Goal: Information Seeking & Learning: Learn about a topic

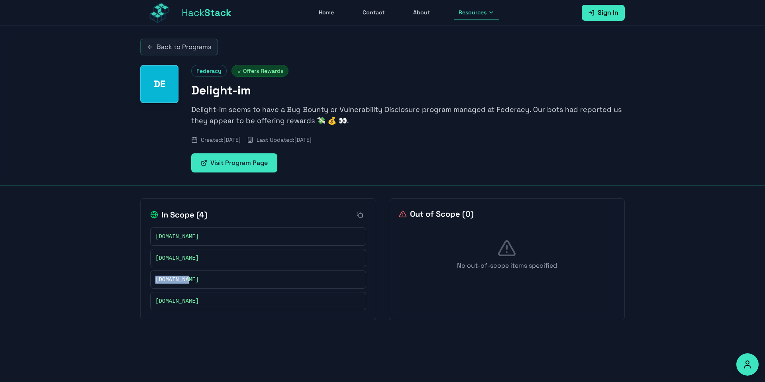
drag, startPoint x: 198, startPoint y: 279, endPoint x: 151, endPoint y: 281, distance: 47.5
click at [151, 281] on div "[DOMAIN_NAME]" at bounding box center [258, 280] width 216 height 18
copy span "[DOMAIN_NAME]"
drag, startPoint x: 188, startPoint y: 237, endPoint x: 147, endPoint y: 237, distance: 41.4
click at [147, 237] on div "In Scope ( 4 ) [DOMAIN_NAME] [DOMAIN_NAME] [DOMAIN_NAME] [DOMAIN_NAME]" at bounding box center [258, 259] width 236 height 122
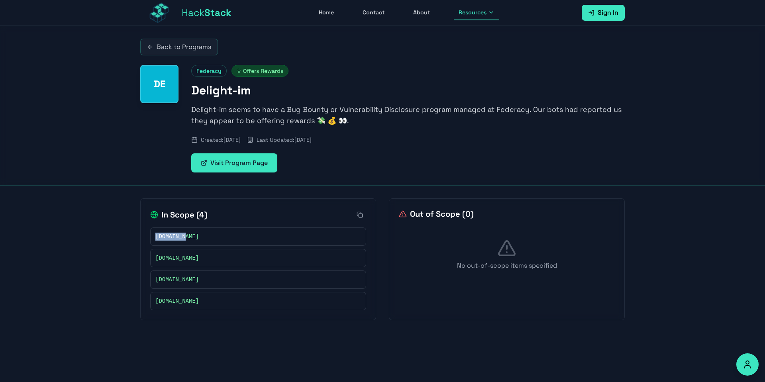
copy span "[DOMAIN_NAME]"
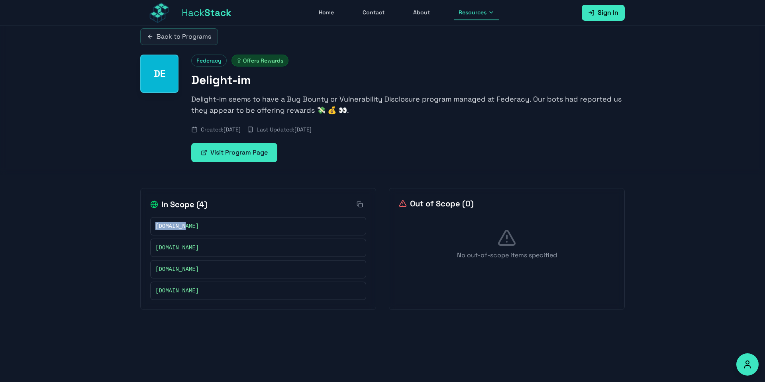
scroll to position [26, 0]
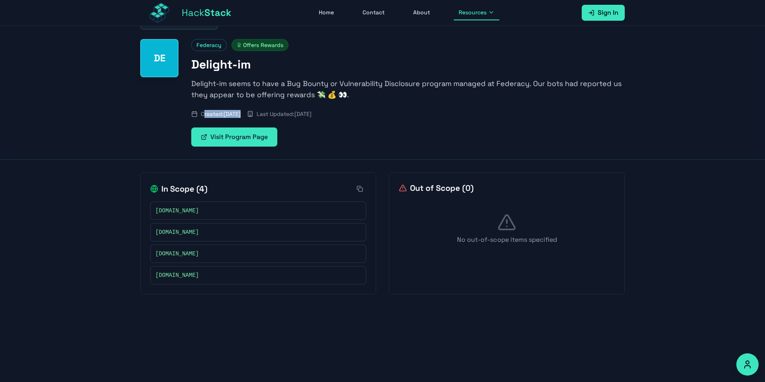
drag, startPoint x: 204, startPoint y: 116, endPoint x: 307, endPoint y: 120, distance: 102.9
click at [288, 114] on div "Created: [DATE] Last Updated: [DATE]" at bounding box center [408, 114] width 434 height 8
click at [388, 131] on div "Visit Program Page" at bounding box center [408, 137] width 434 height 19
drag, startPoint x: 392, startPoint y: 116, endPoint x: 294, endPoint y: 113, distance: 98.1
click at [294, 113] on div "Created: [DATE] Last Updated: [DATE]" at bounding box center [408, 114] width 434 height 8
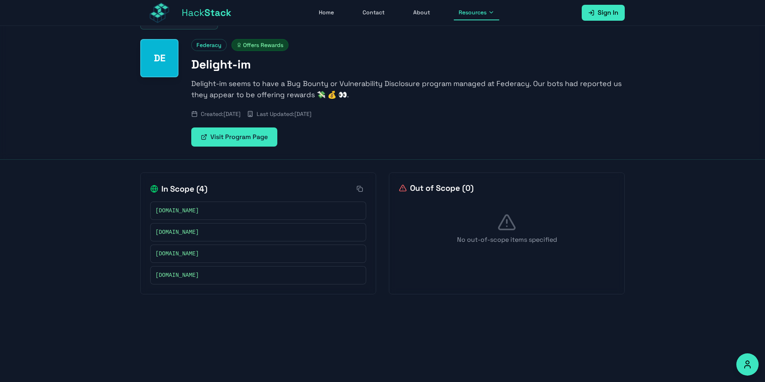
click at [366, 135] on div "Visit Program Page" at bounding box center [408, 137] width 434 height 19
drag, startPoint x: 192, startPoint y: 100, endPoint x: 263, endPoint y: 94, distance: 71.6
click at [263, 94] on div "Federacy Offers Rewards Delight-im Delight-im seems to have a Bug Bounty or Vul…" at bounding box center [408, 93] width 434 height 108
click at [263, 94] on p "Delight-im seems to have a Bug Bounty or Vulnerability Disclosure program manag…" at bounding box center [408, 89] width 434 height 22
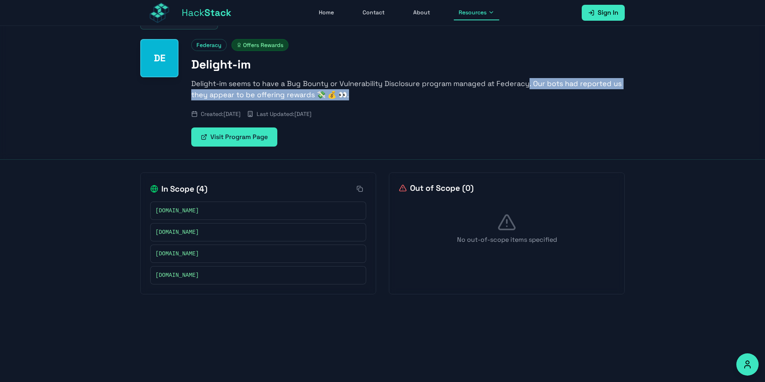
drag, startPoint x: 567, startPoint y: 80, endPoint x: 610, endPoint y: 93, distance: 44.8
click at [610, 93] on p "Delight-im seems to have a Bug Bounty or Vulnerability Disclosure program manag…" at bounding box center [408, 89] width 434 height 22
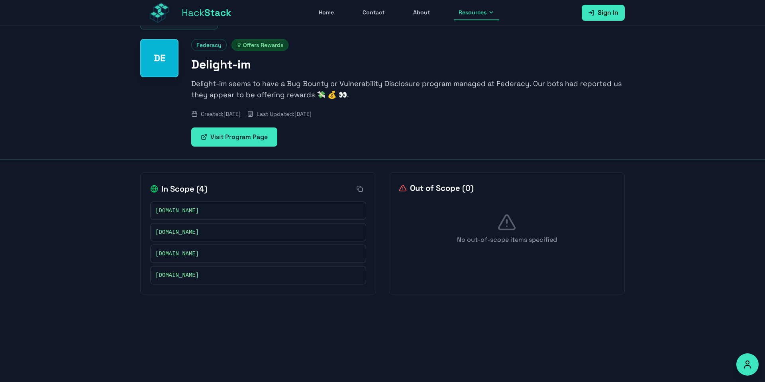
click at [610, 93] on p "Delight-im seems to have a Bug Bounty or Vulnerability Disclosure program manag…" at bounding box center [408, 89] width 434 height 22
